Goal: Information Seeking & Learning: Learn about a topic

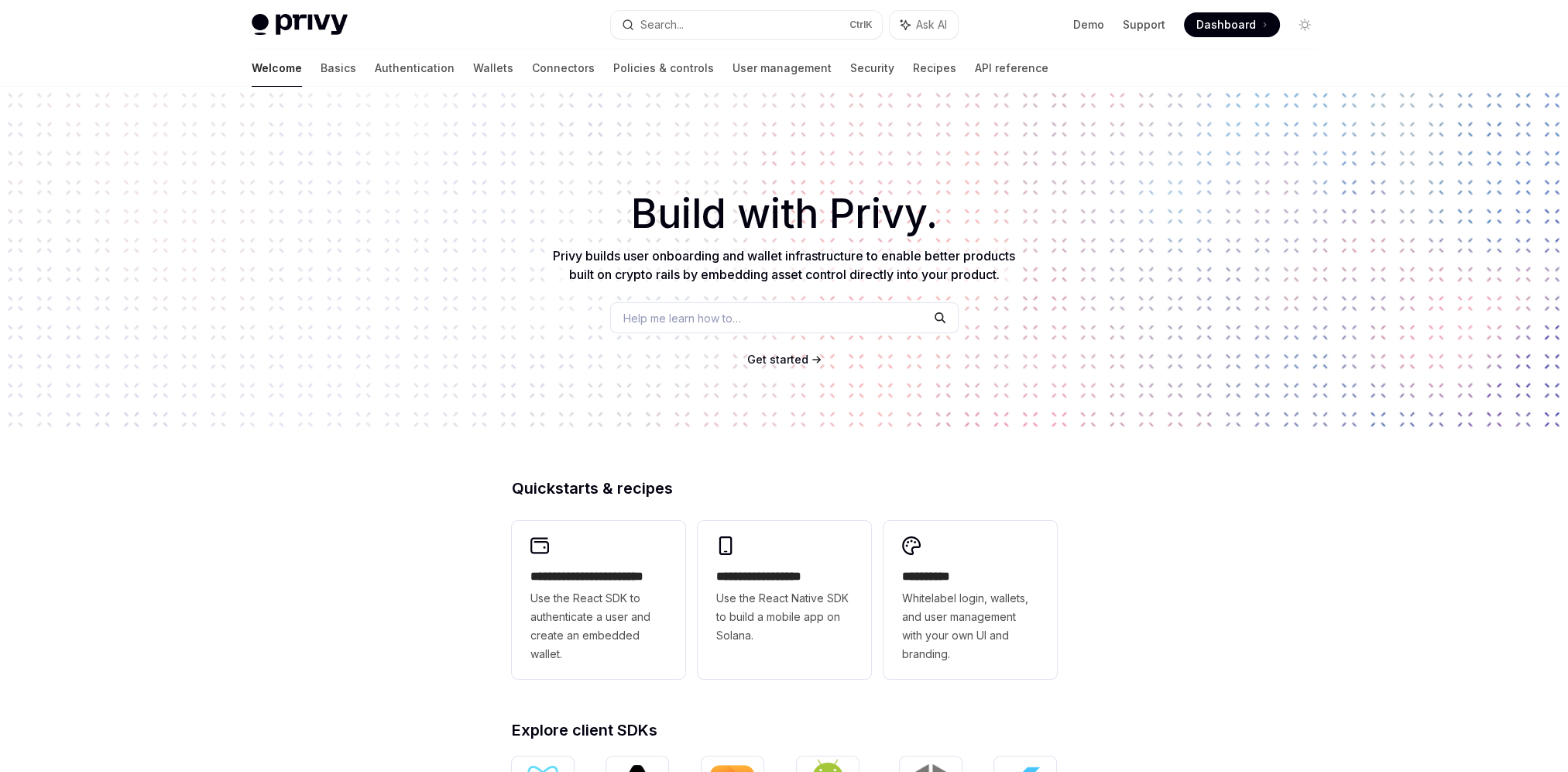
click at [790, 360] on span "Get started" at bounding box center [777, 359] width 61 height 13
type textarea "*"
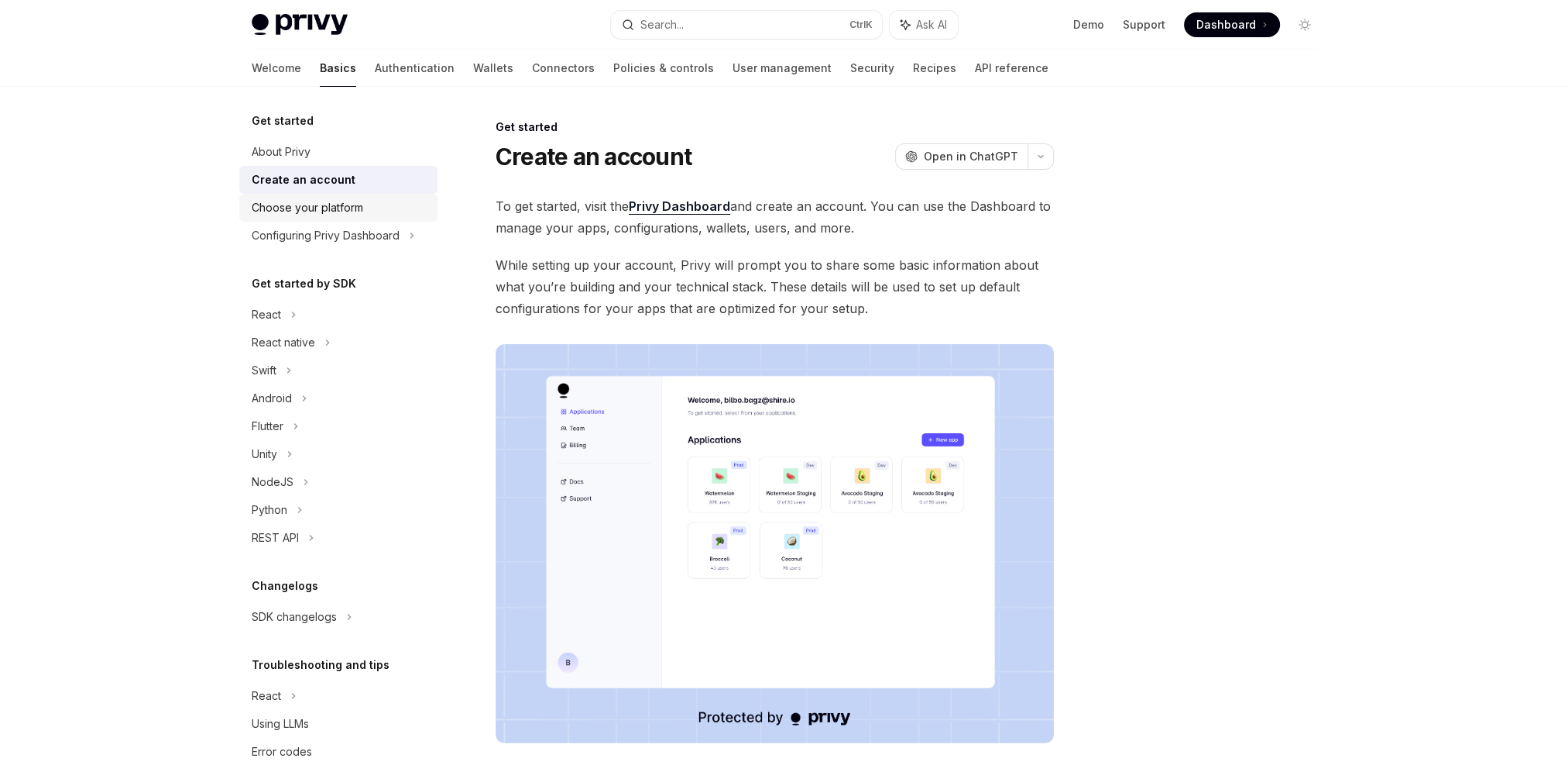
click at [329, 212] on div "Choose your platform" at bounding box center [307, 207] width 112 height 19
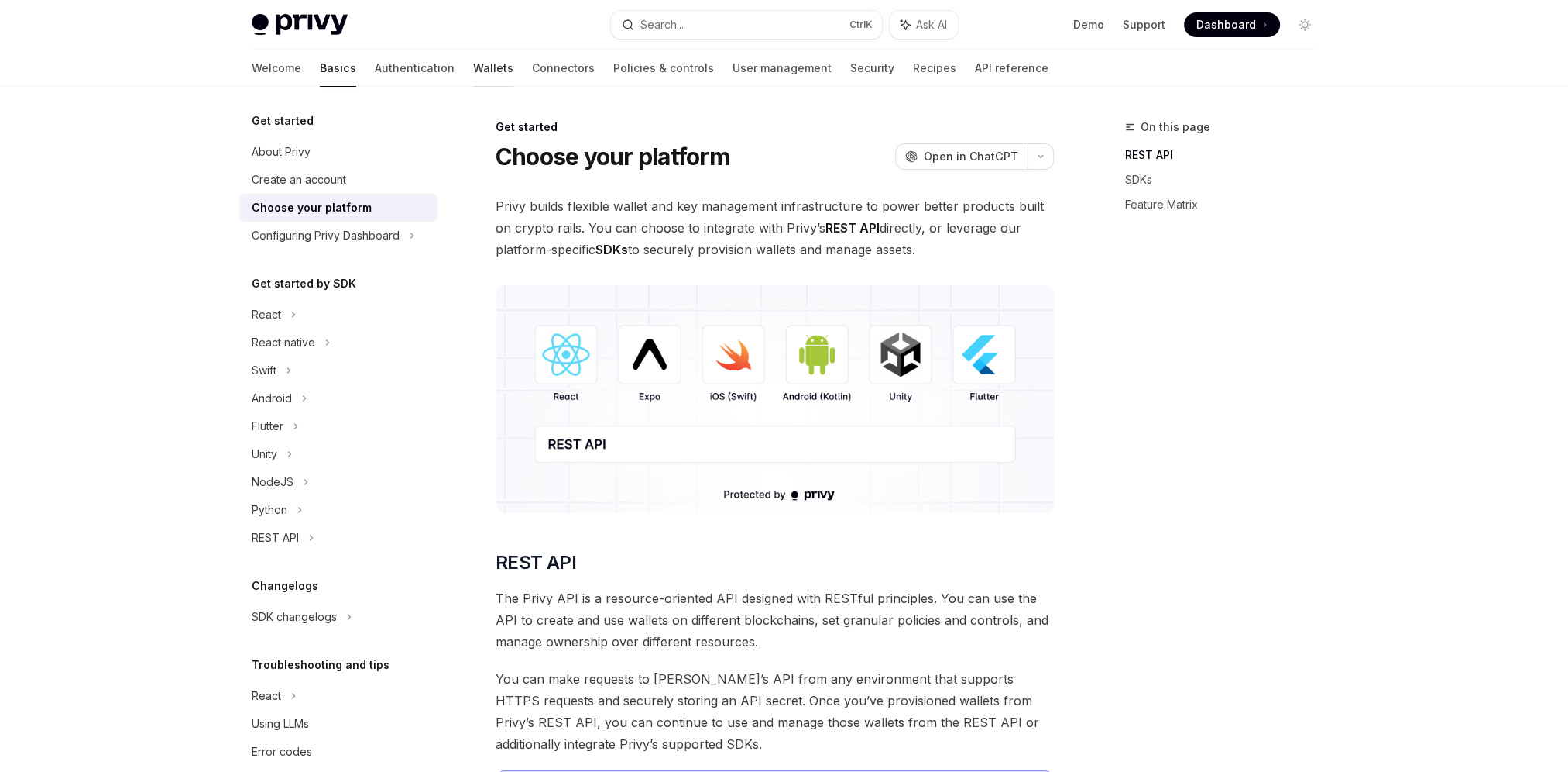
click at [473, 70] on link "Wallets" at bounding box center [493, 68] width 40 height 37
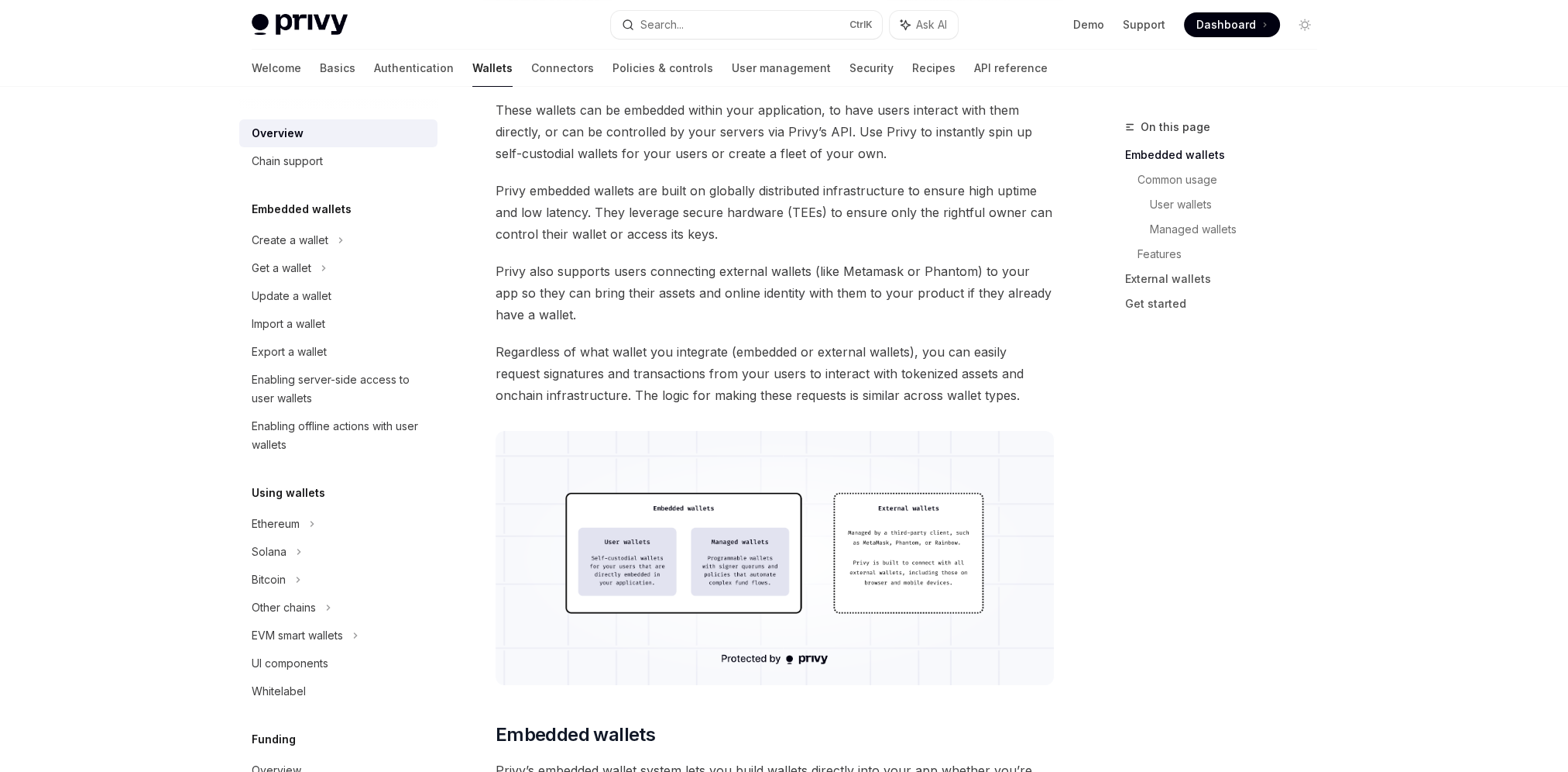
scroll to position [77, 0]
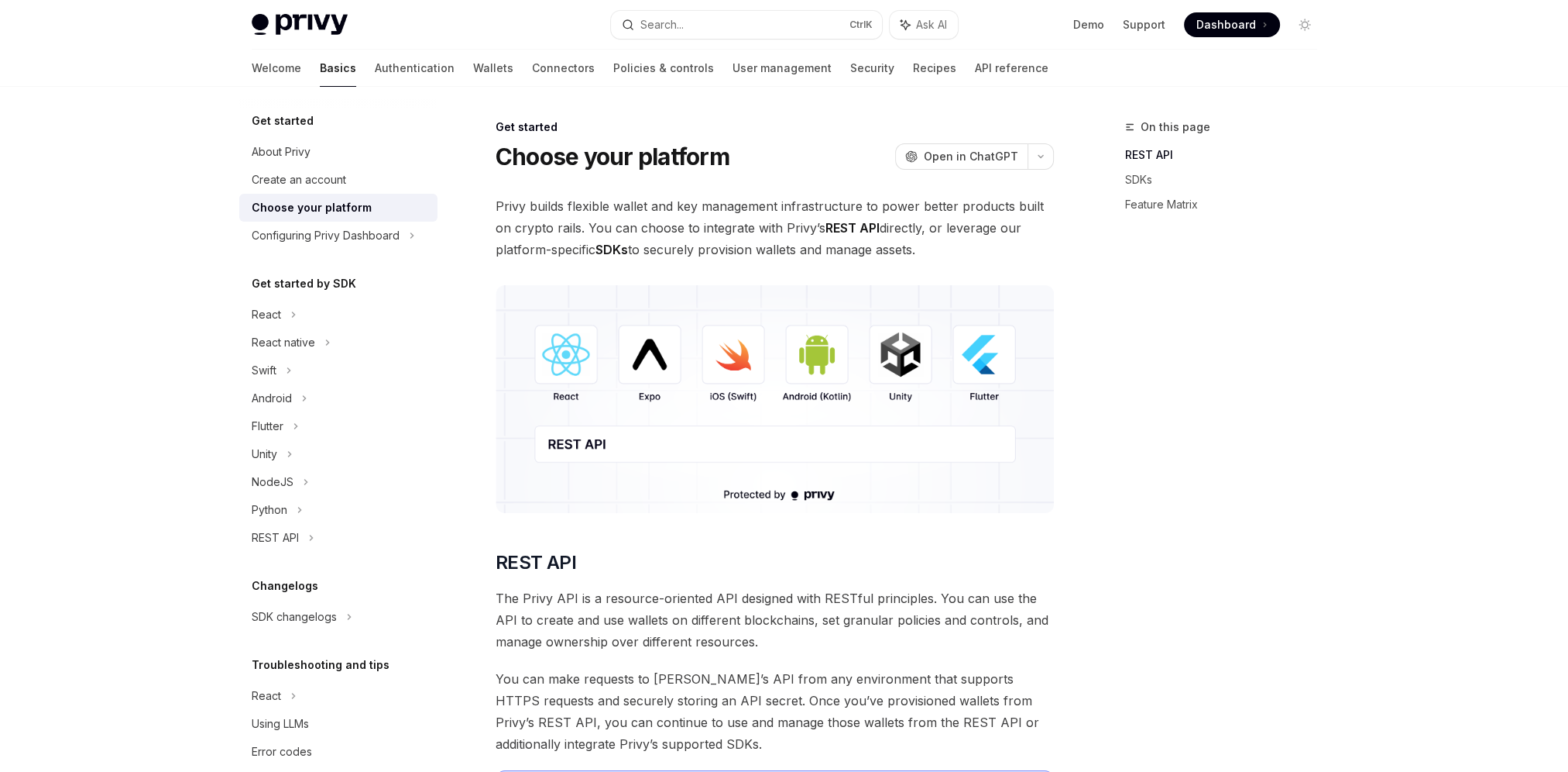
click at [304, 23] on img at bounding box center [299, 25] width 96 height 21
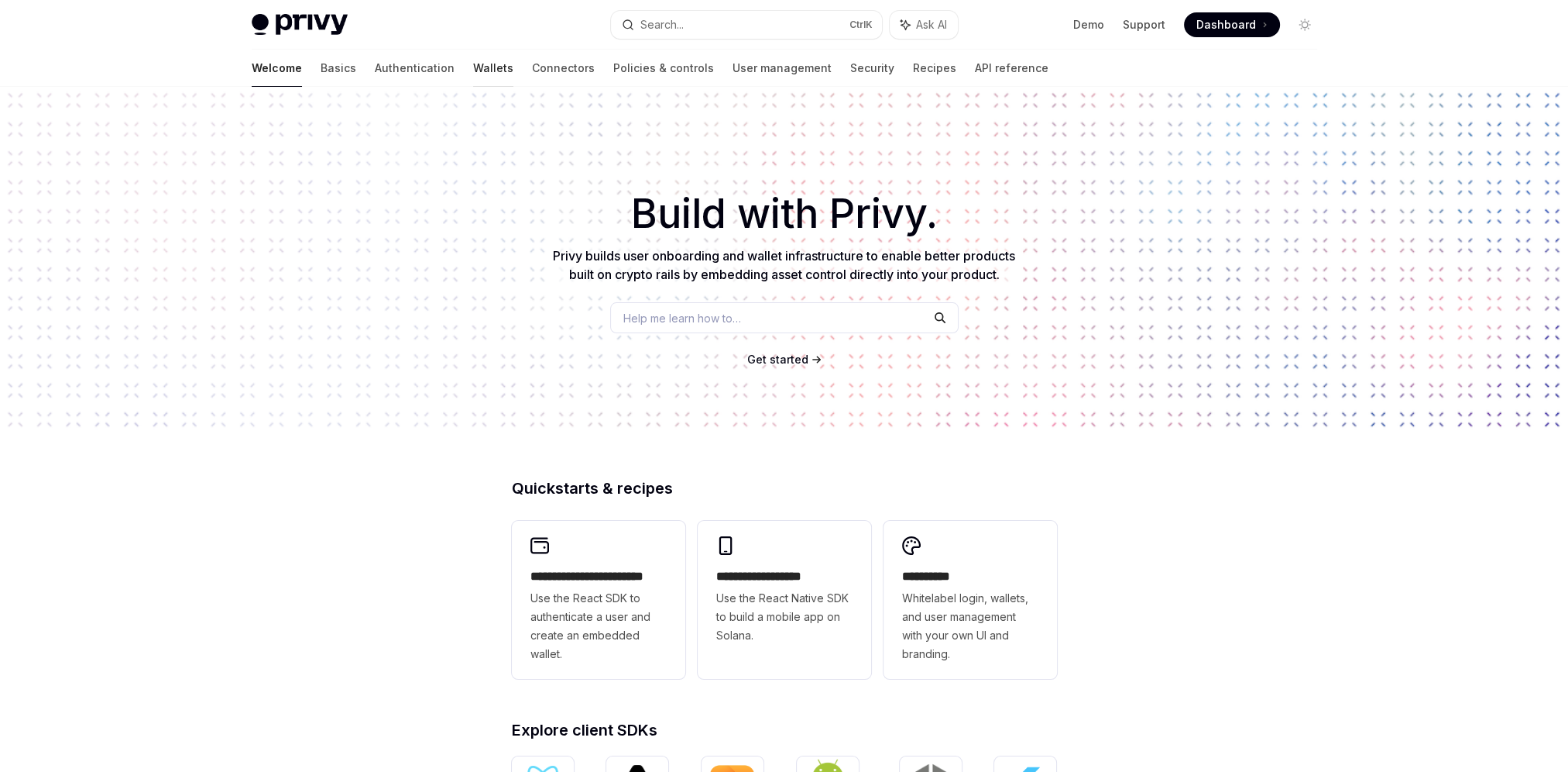
click at [473, 71] on link "Wallets" at bounding box center [493, 68] width 40 height 37
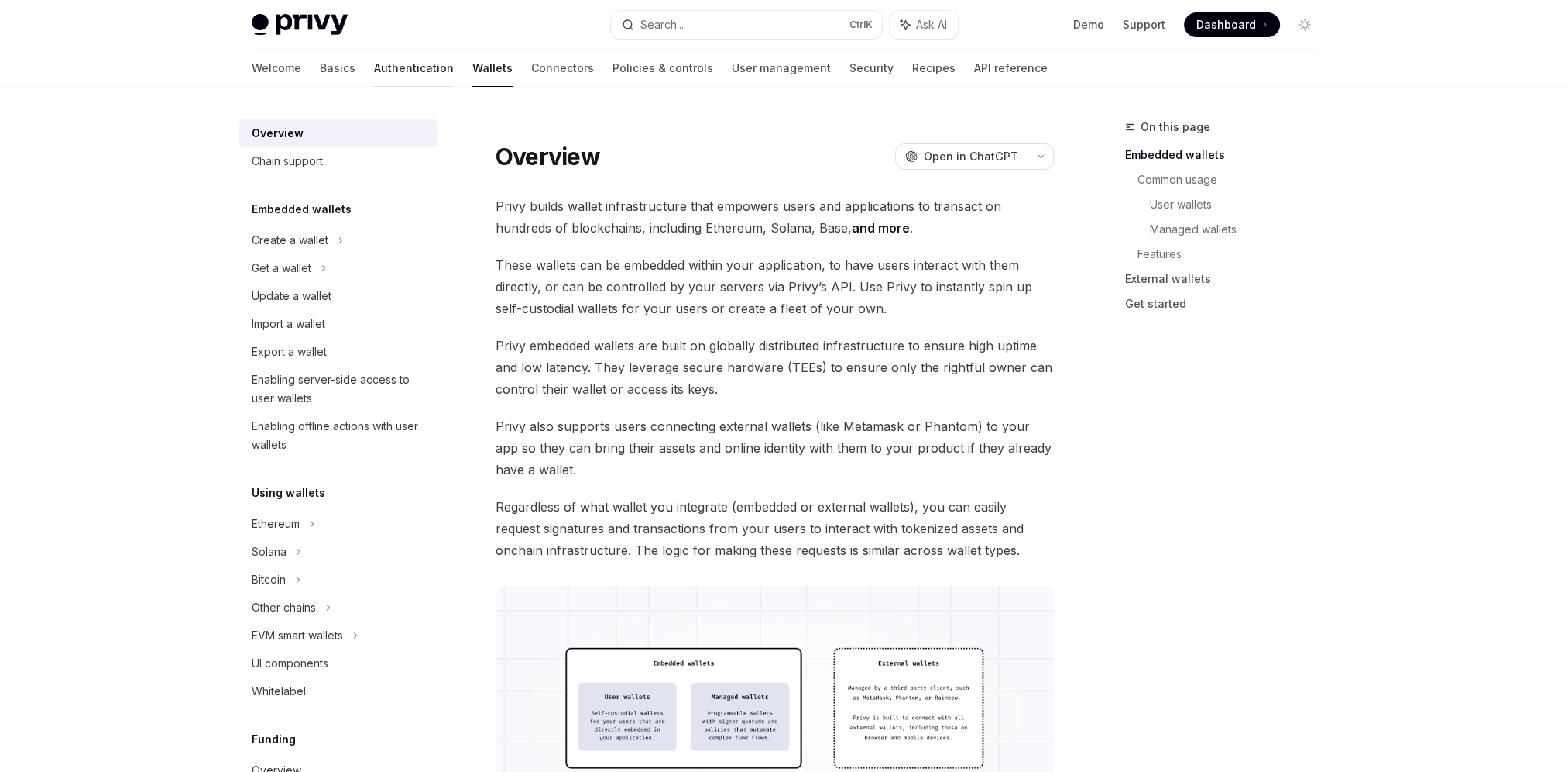
click at [374, 72] on link "Authentication" at bounding box center [414, 68] width 80 height 37
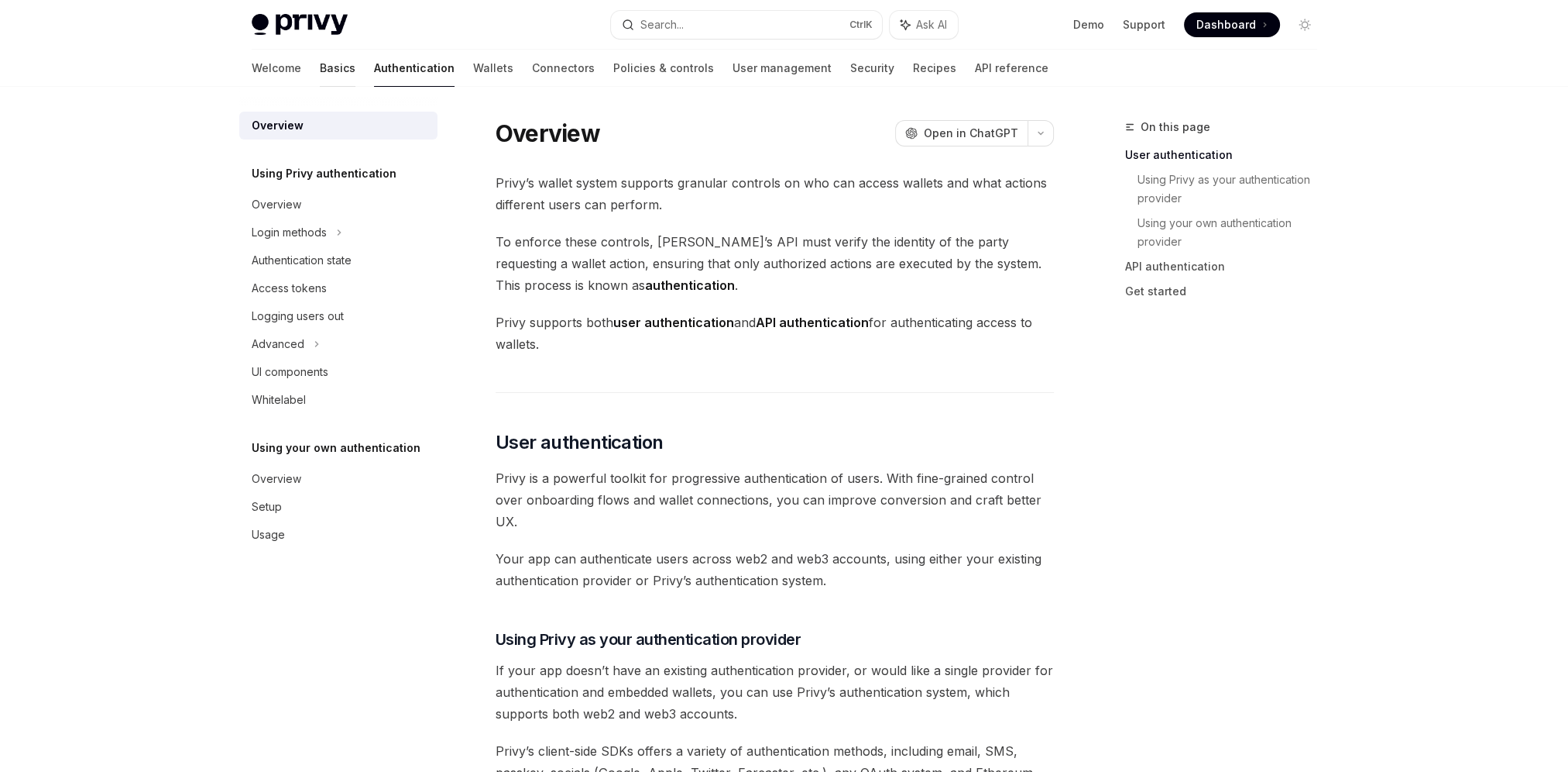
click at [320, 74] on link "Basics" at bounding box center [338, 68] width 35 height 37
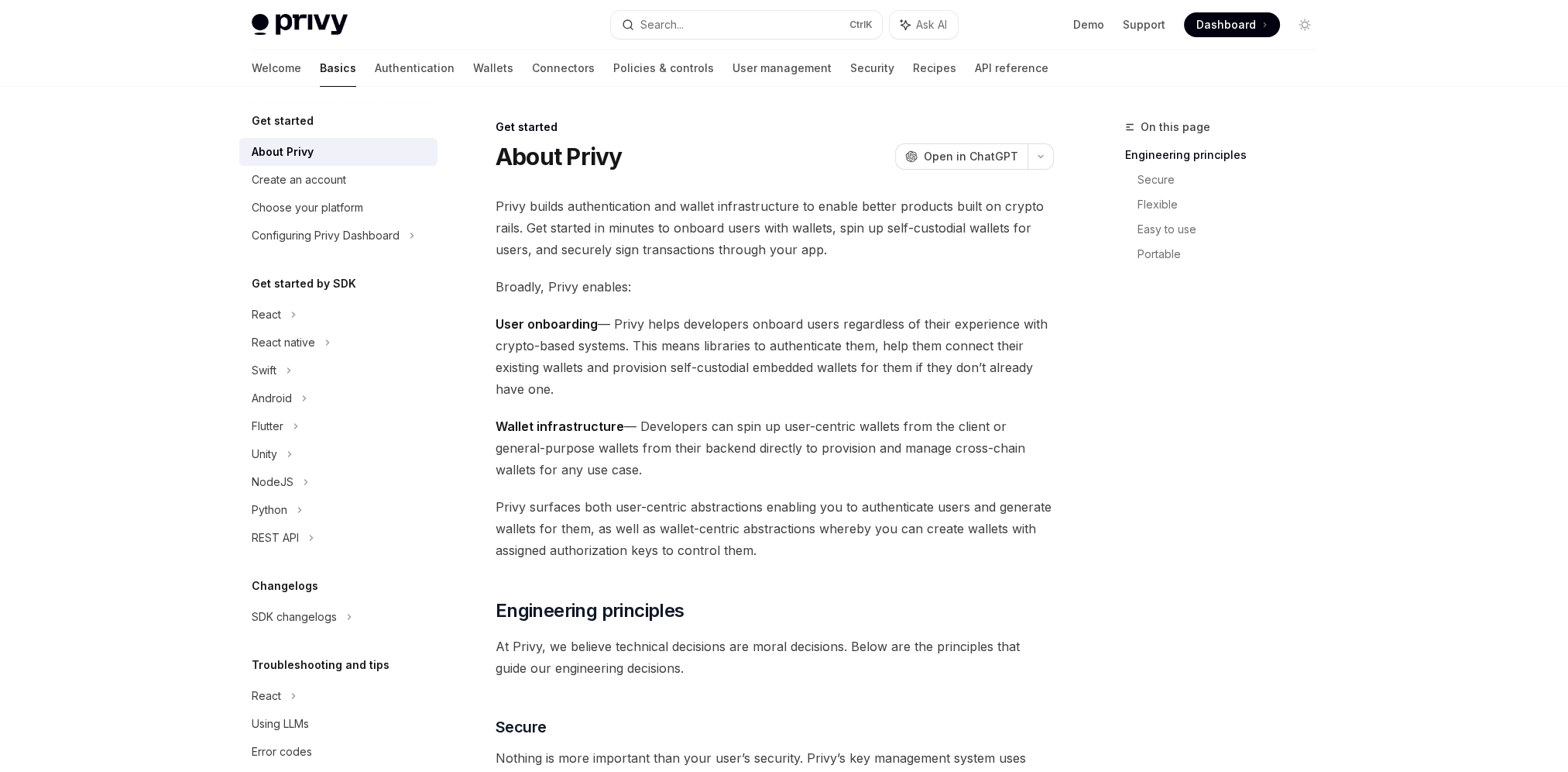
click at [311, 26] on img at bounding box center [299, 25] width 96 height 21
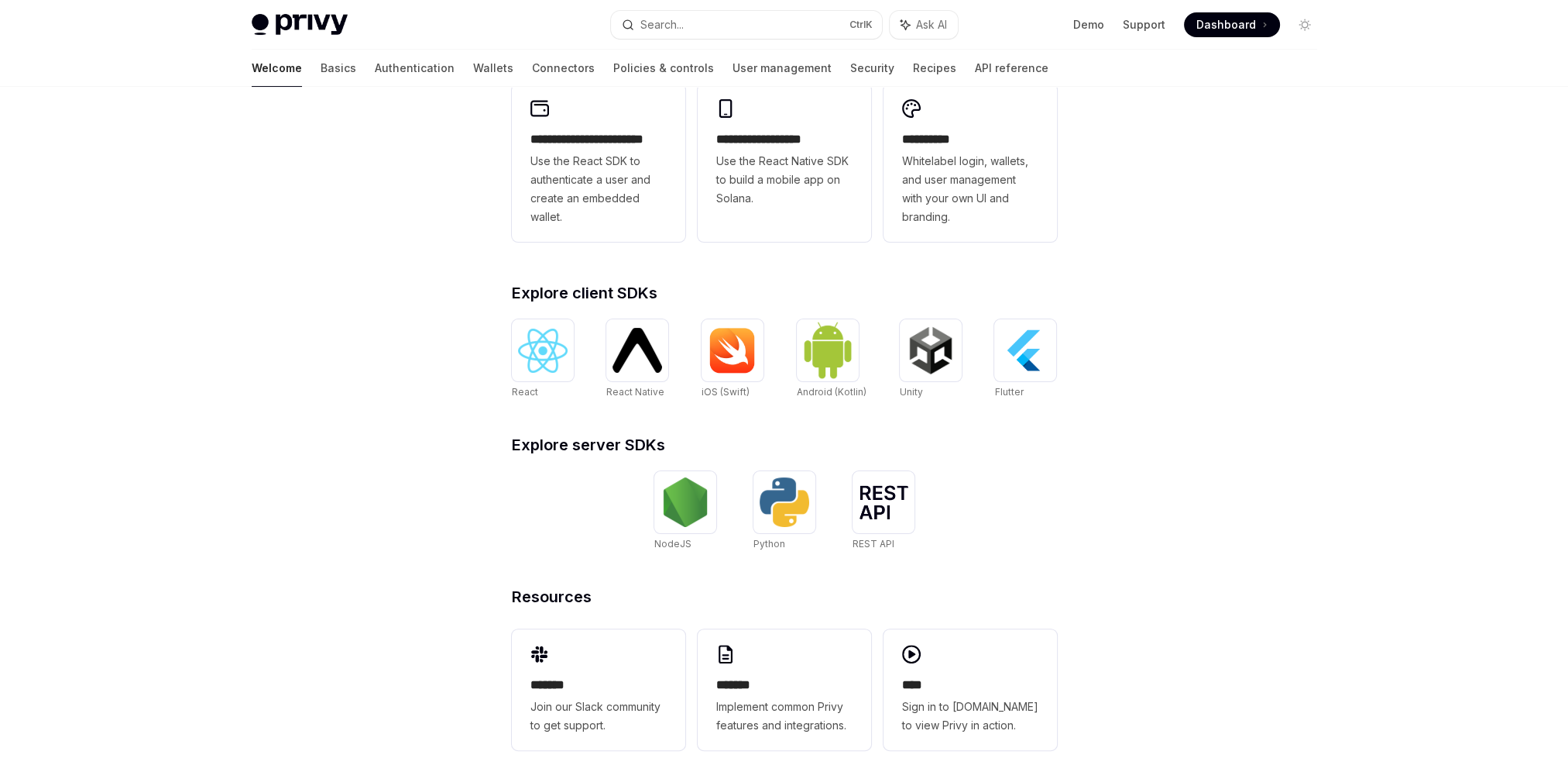
scroll to position [452, 0]
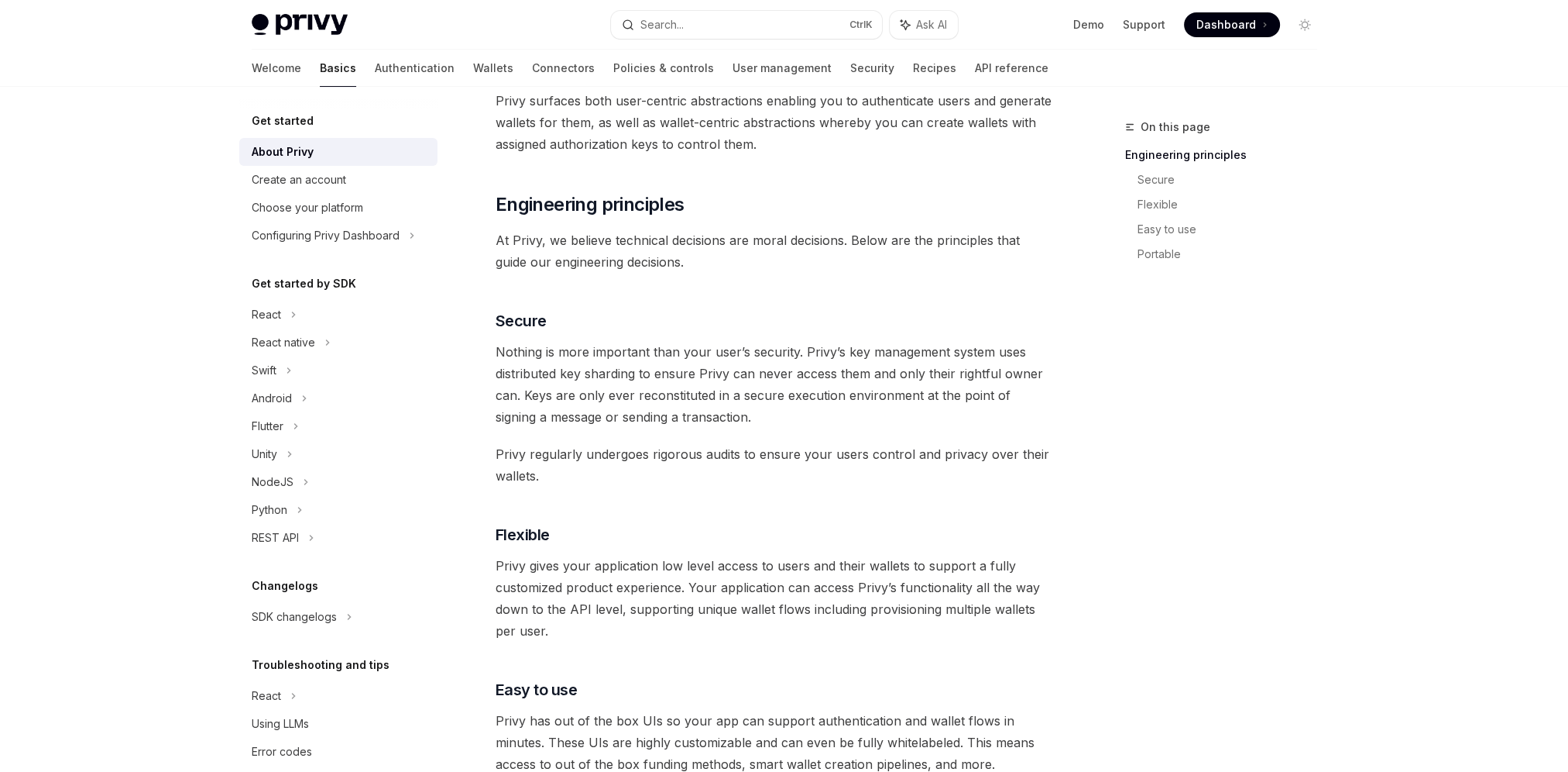
scroll to position [297, 0]
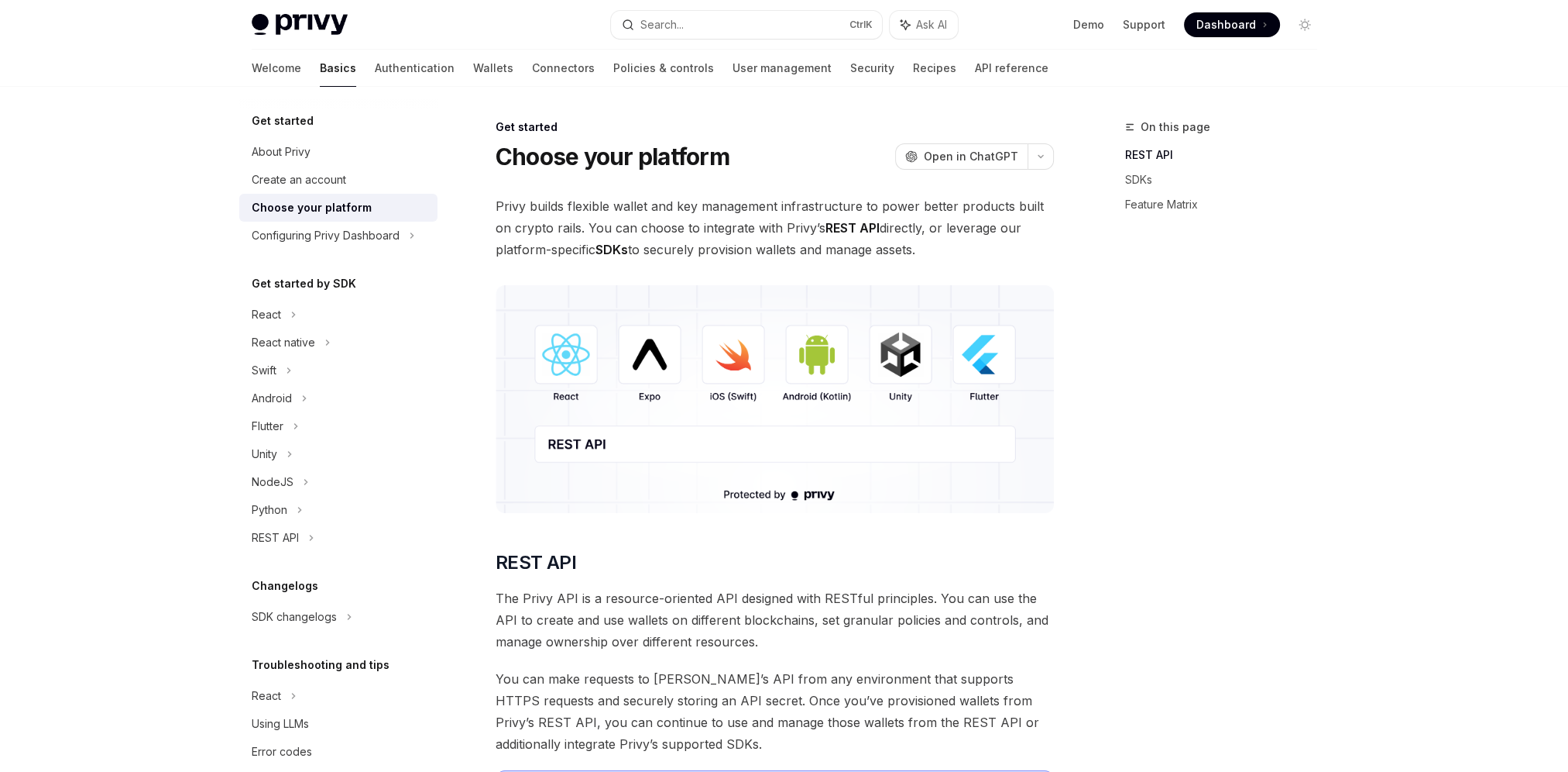
type textarea "*"
